Goal: Information Seeking & Learning: Learn about a topic

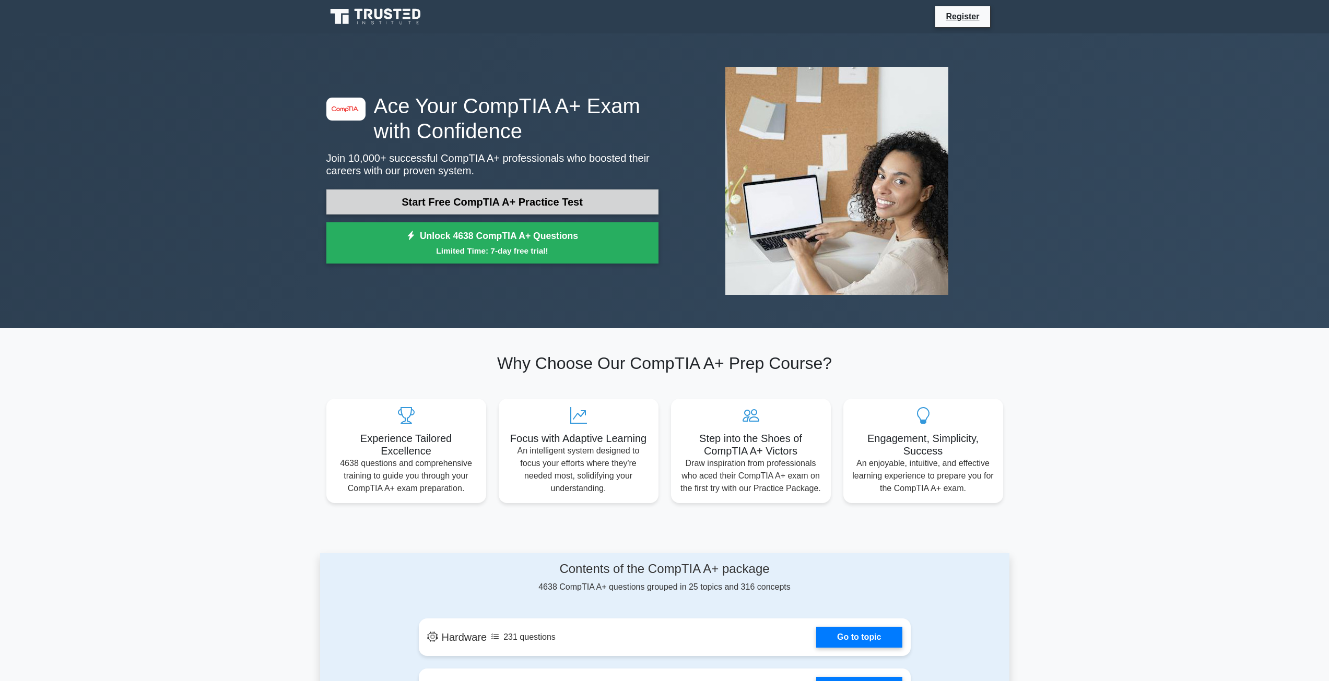
click at [395, 194] on link "Start Free CompTIA A+ Practice Test" at bounding box center [492, 202] width 332 height 25
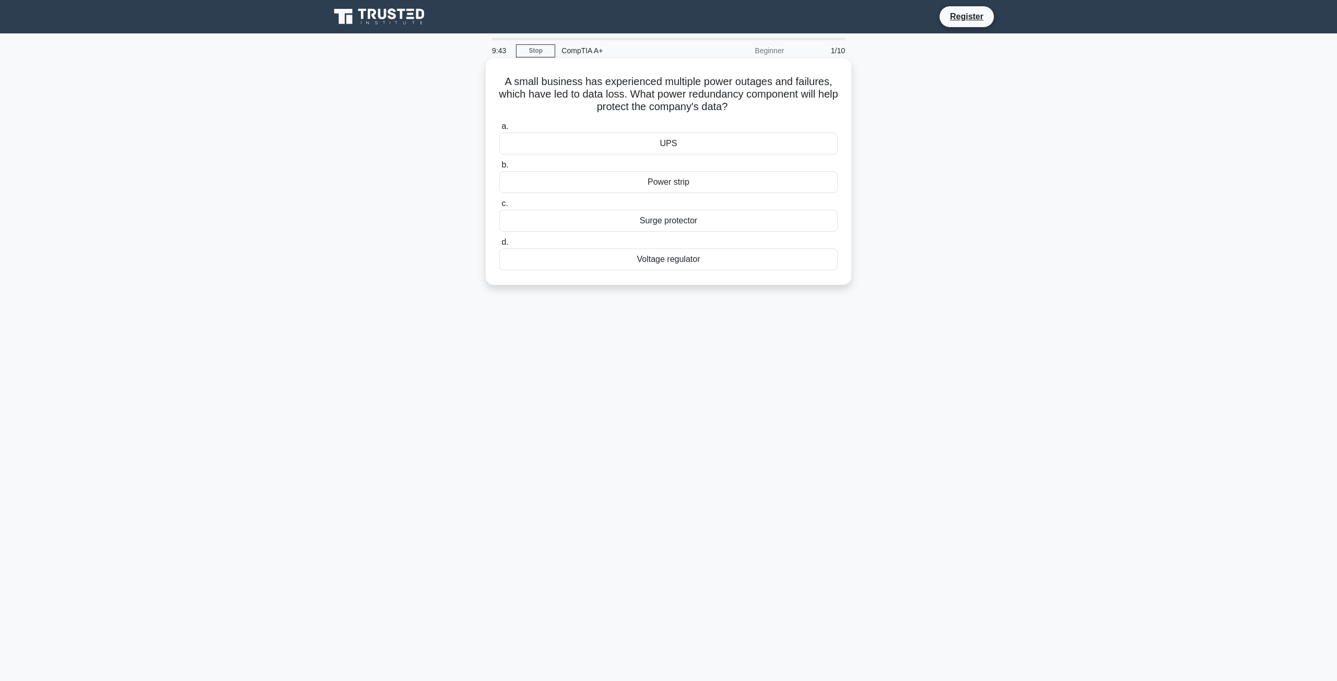
click at [687, 226] on div "Surge protector" at bounding box center [668, 221] width 338 height 22
click at [499, 207] on input "c. Surge protector" at bounding box center [499, 203] width 0 height 7
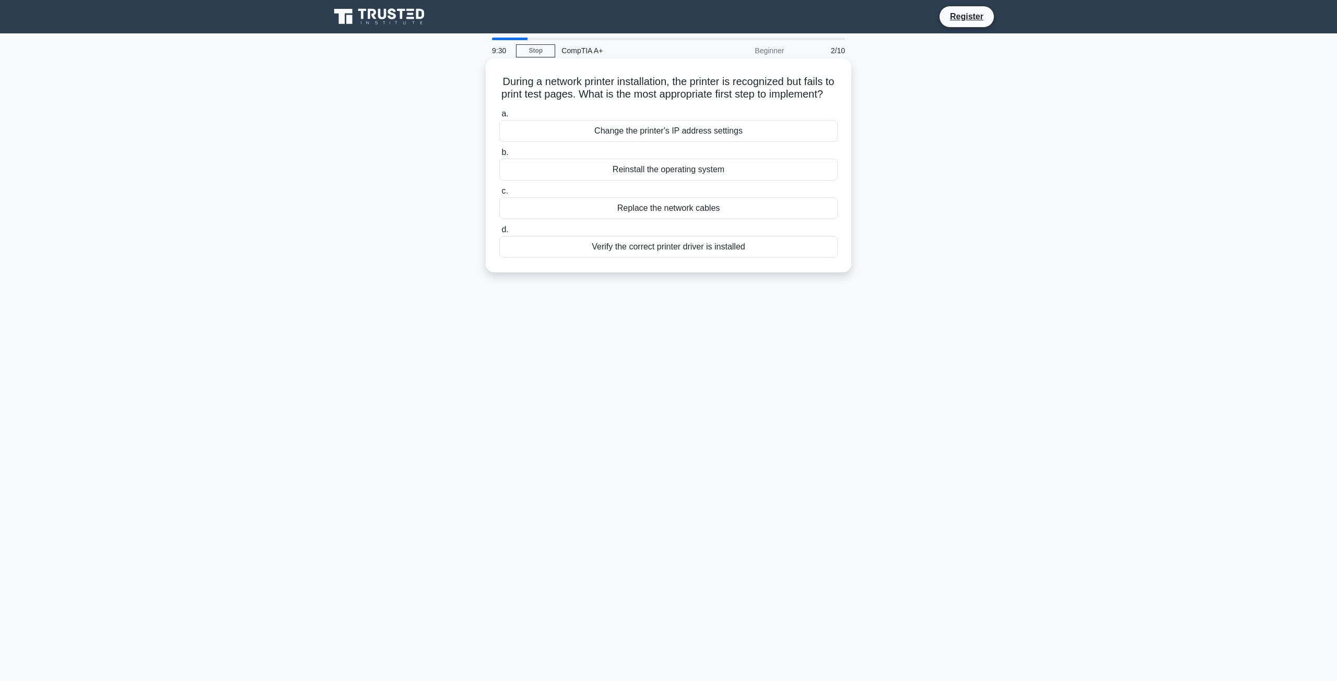
click at [641, 258] on div "Verify the correct printer driver is installed" at bounding box center [668, 247] width 338 height 22
click at [499, 233] on input "d. Verify the correct printer driver is installed" at bounding box center [499, 230] width 0 height 7
click at [574, 164] on div "Apologize for not being able to provide a solution and offer alternative suppor…" at bounding box center [668, 170] width 338 height 22
click at [499, 156] on input "b. Apologize for not being able to provide a solution and offer alternative sup…" at bounding box center [499, 152] width 0 height 7
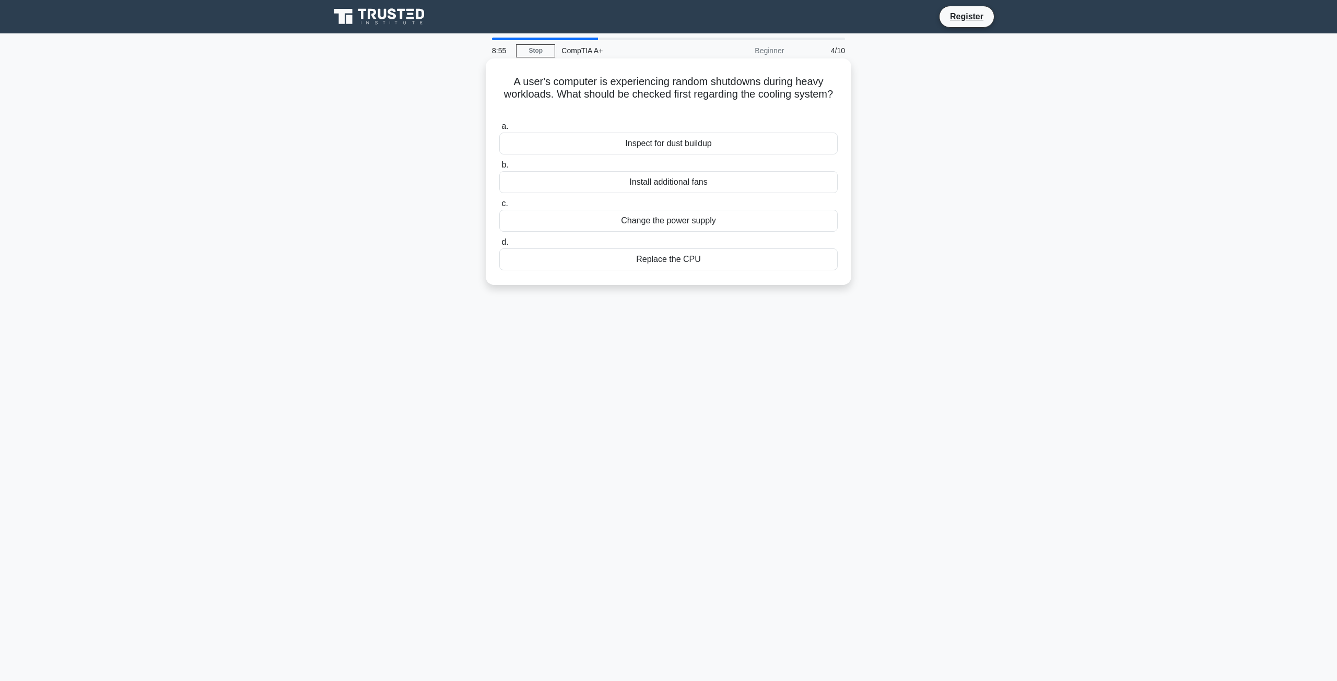
click at [607, 140] on div "Inspect for dust buildup" at bounding box center [668, 144] width 338 height 22
click at [499, 130] on input "a. Inspect for dust buildup" at bounding box center [499, 126] width 0 height 7
